Goal: Information Seeking & Learning: Learn about a topic

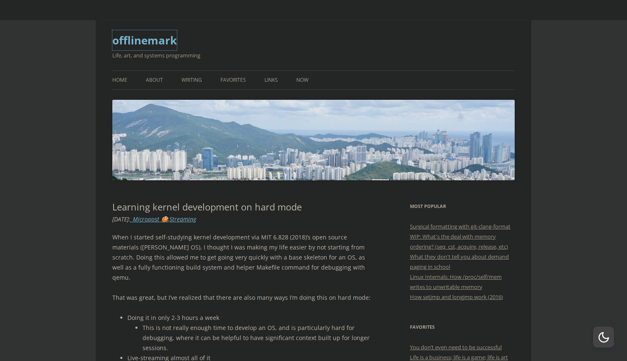
click at [159, 41] on link "offlinemark" at bounding box center [144, 40] width 65 height 20
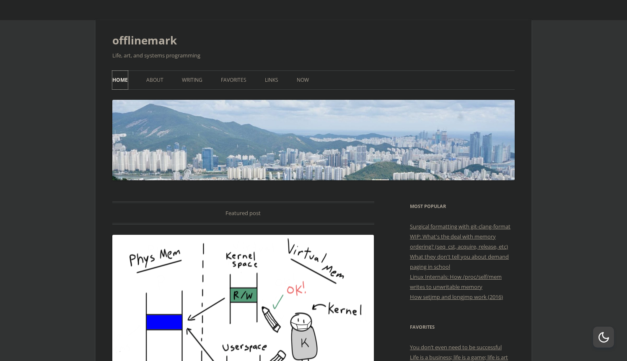
click at [121, 82] on link "Home" at bounding box center [119, 80] width 15 height 18
click at [151, 80] on link "About" at bounding box center [154, 80] width 17 height 18
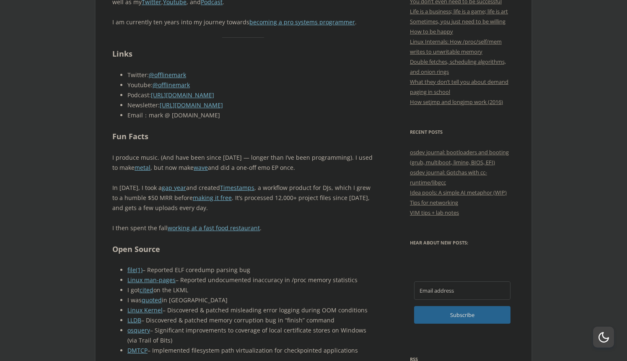
scroll to position [338, 0]
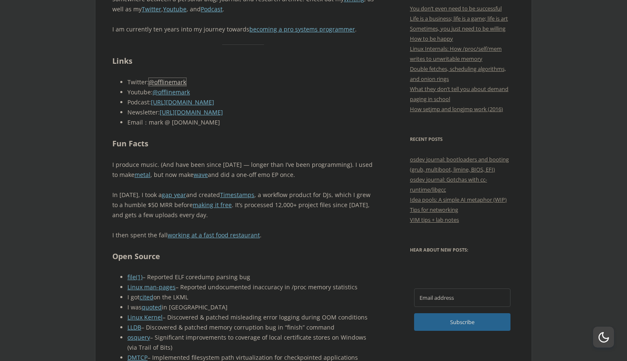
click at [160, 83] on link "@offlinemark" at bounding box center [167, 82] width 37 height 8
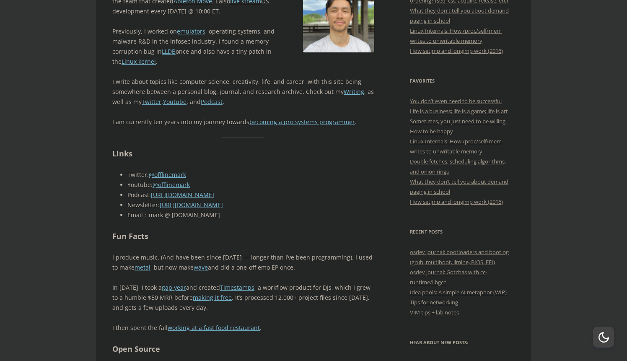
scroll to position [247, 0]
click at [225, 286] on link "Timestamps" at bounding box center [237, 286] width 34 height 8
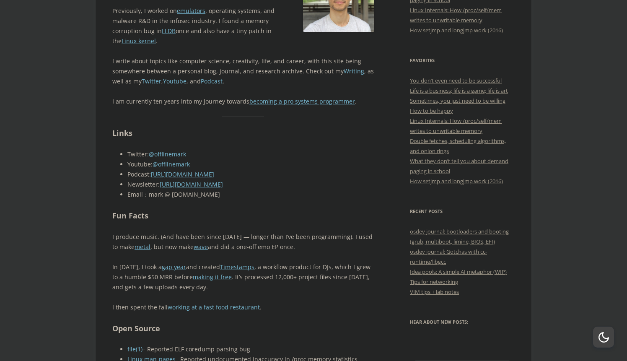
scroll to position [269, 0]
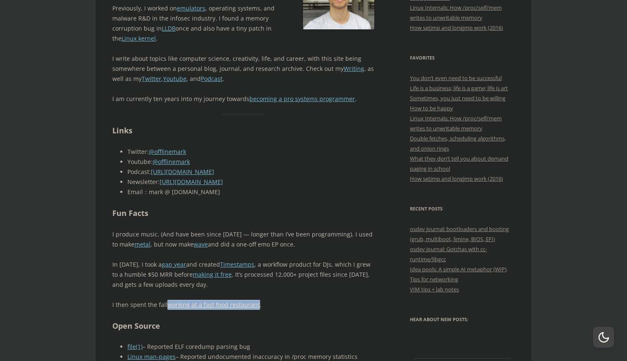
click at [193, 306] on link "working at a fast food restaurant" at bounding box center [214, 304] width 92 height 8
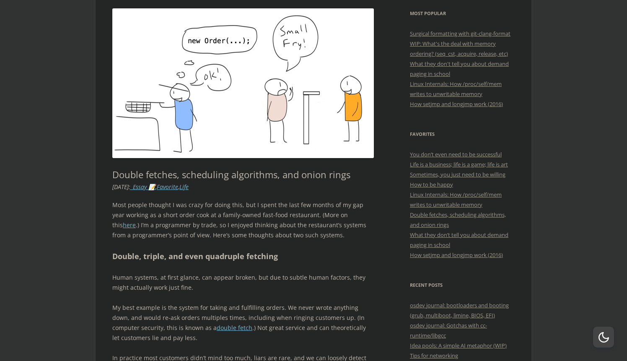
scroll to position [178, 0]
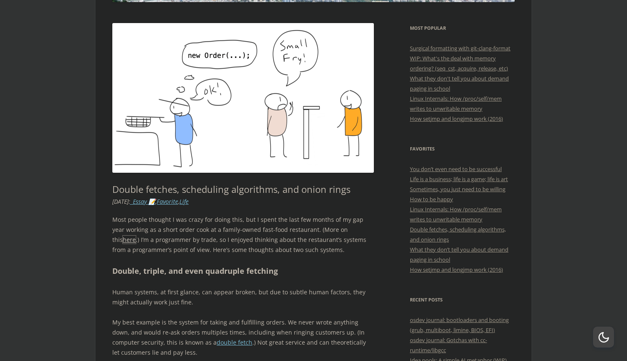
click at [136, 235] on link "here" at bounding box center [129, 239] width 13 height 8
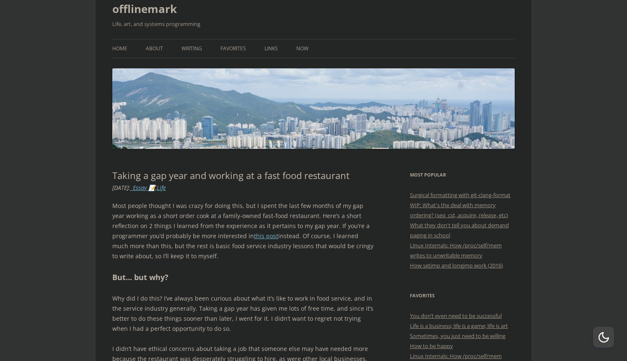
scroll to position [1, 0]
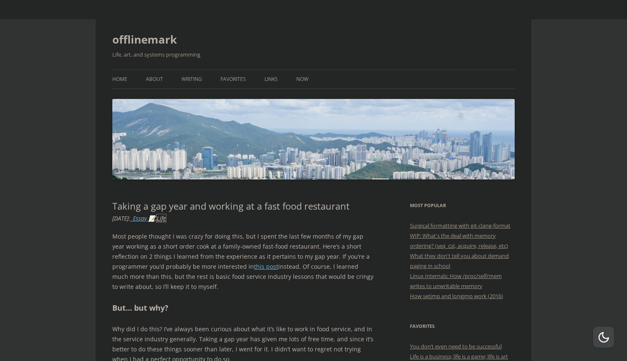
click at [166, 216] on link "Life" at bounding box center [161, 218] width 9 height 8
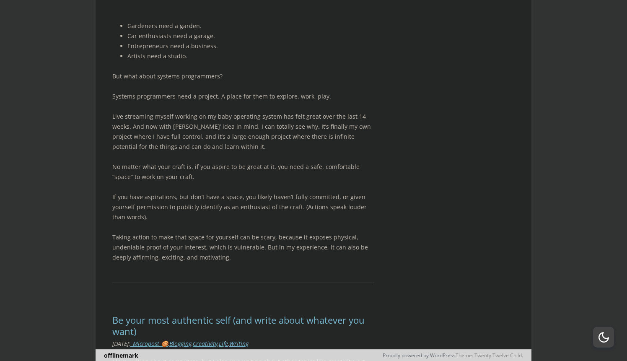
scroll to position [3313, 0]
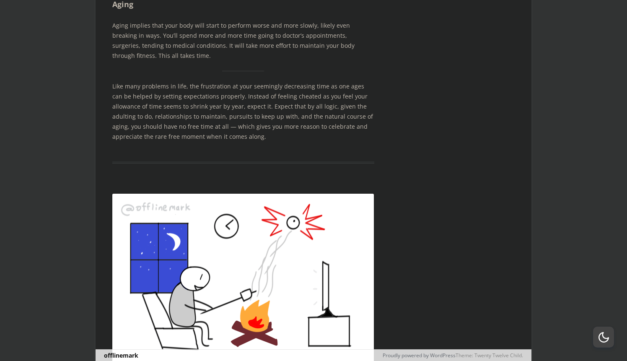
scroll to position [7304, 0]
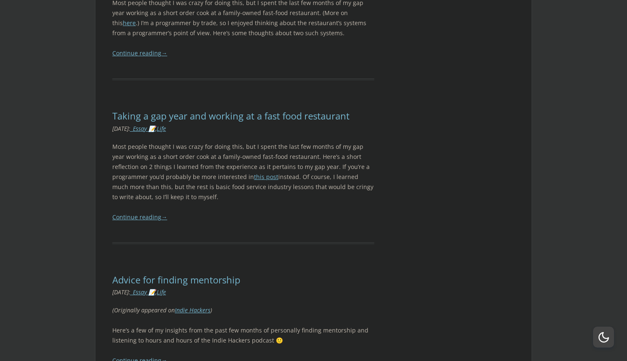
scroll to position [8373, 0]
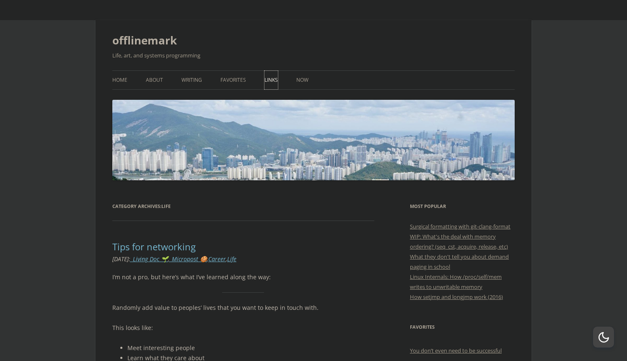
click at [273, 80] on link "Links" at bounding box center [270, 80] width 13 height 18
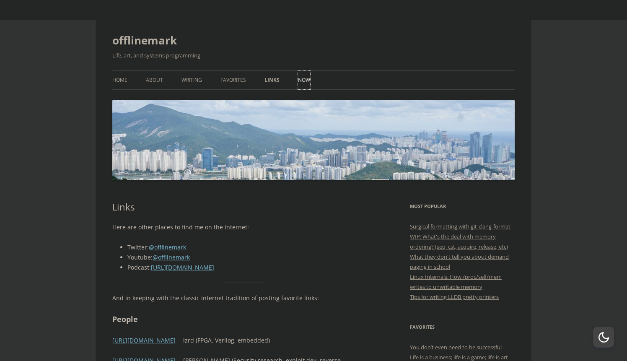
click at [298, 80] on link "Now" at bounding box center [304, 80] width 12 height 18
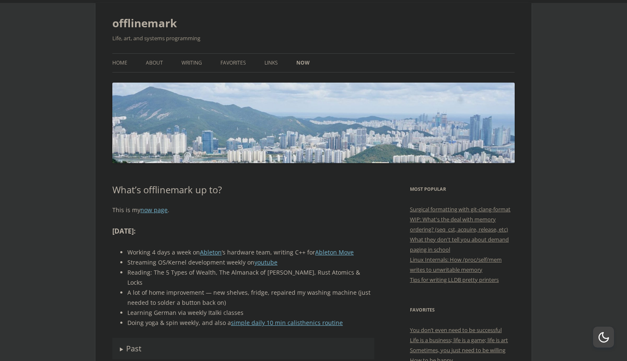
scroll to position [53, 0]
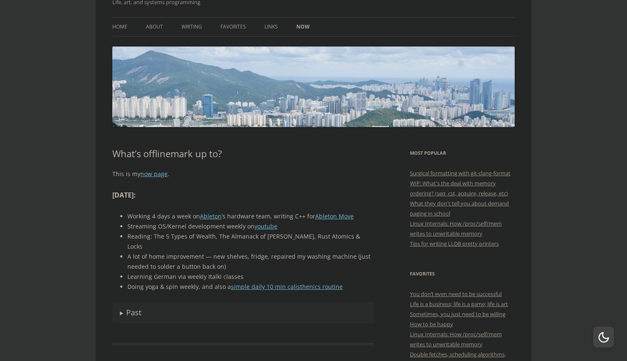
drag, startPoint x: 127, startPoint y: 236, endPoint x: 373, endPoint y: 237, distance: 245.9
click at [373, 237] on li "Reading: The 5 Types of Wealth, The Almanack of Naval Ravikant, Rust Atomics & …" at bounding box center [250, 241] width 247 height 20
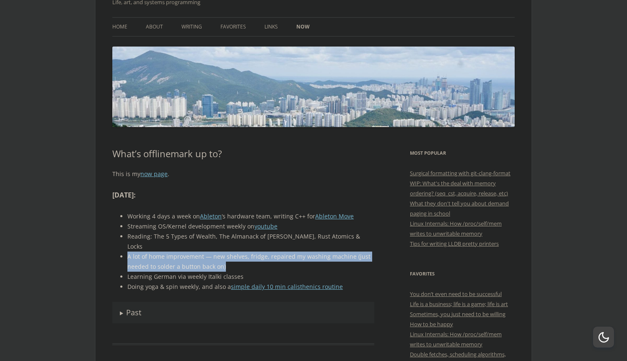
drag, startPoint x: 128, startPoint y: 247, endPoint x: 262, endPoint y: 255, distance: 133.8
click at [262, 255] on li "A lot of home improvement — new shelves, fridge, repaired my washing machine (j…" at bounding box center [250, 261] width 247 height 20
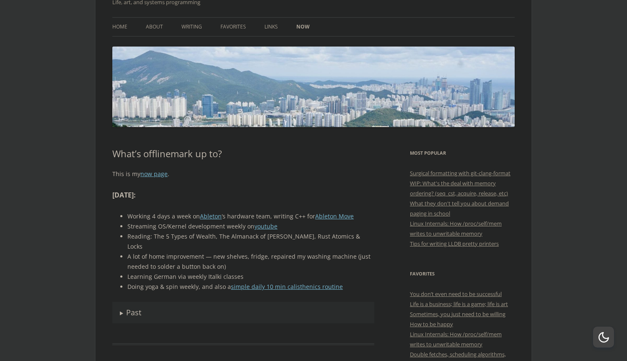
click at [120, 302] on summary "Past" at bounding box center [243, 312] width 262 height 21
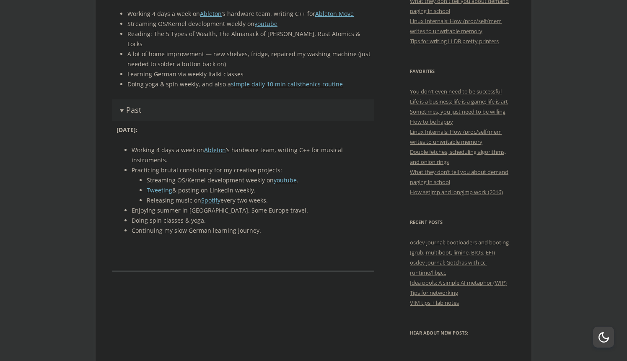
scroll to position [256, 0]
